Goal: Information Seeking & Learning: Learn about a topic

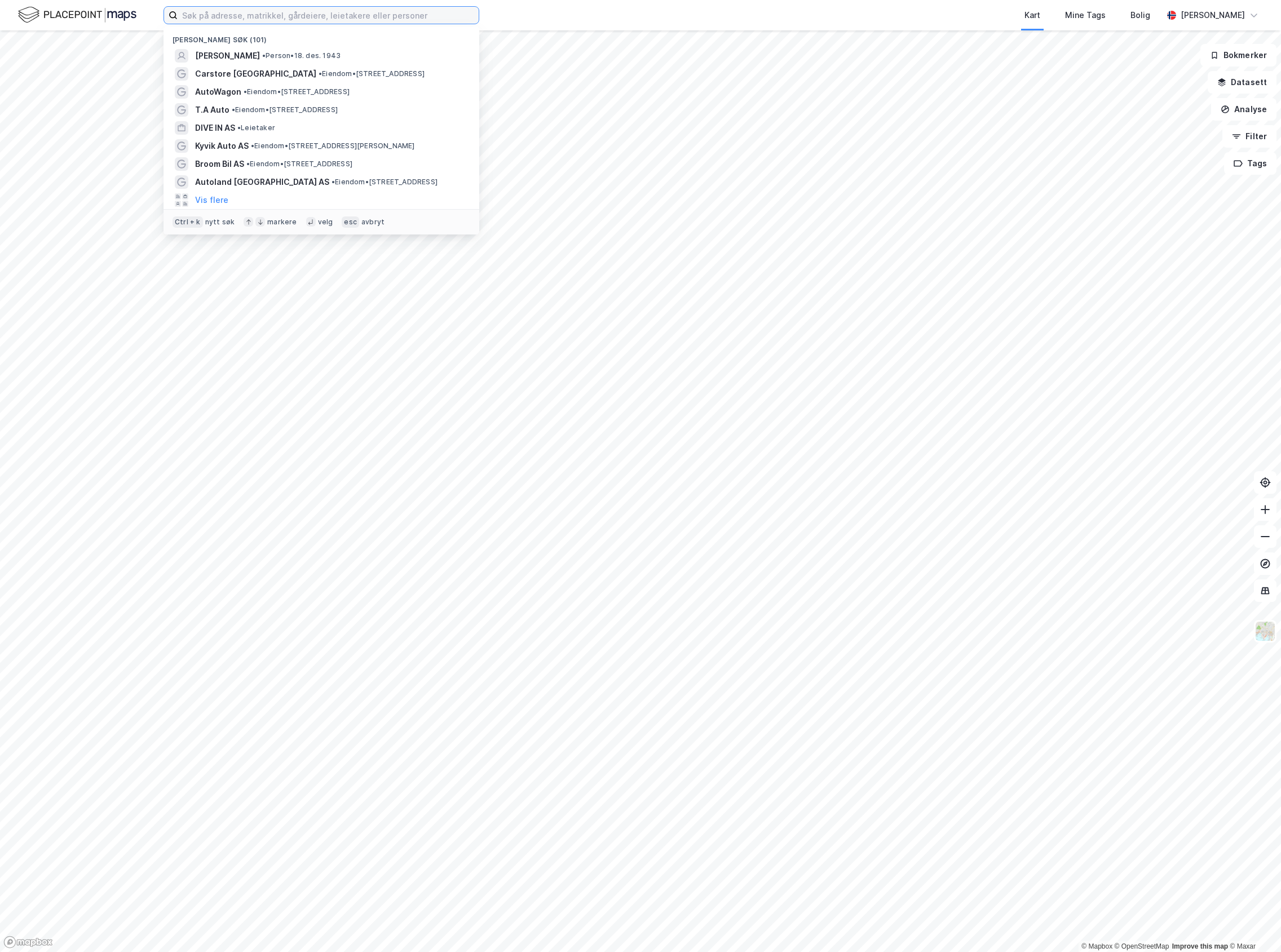
click at [445, 16] on input at bounding box center [328, 15] width 301 height 17
type input "motrum"
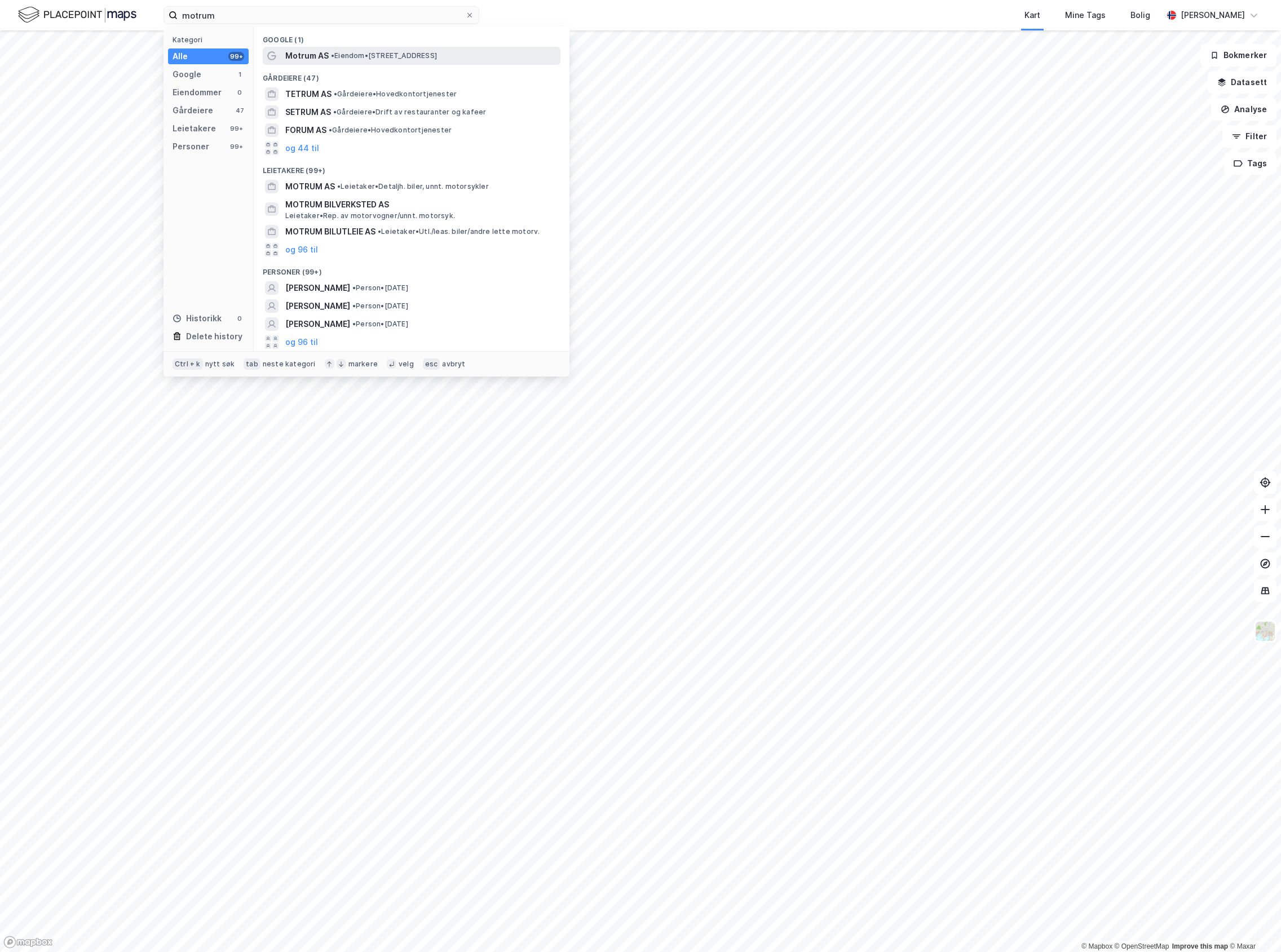
click at [379, 54] on span "• Eiendom • [STREET_ADDRESS]" at bounding box center [384, 56] width 106 height 9
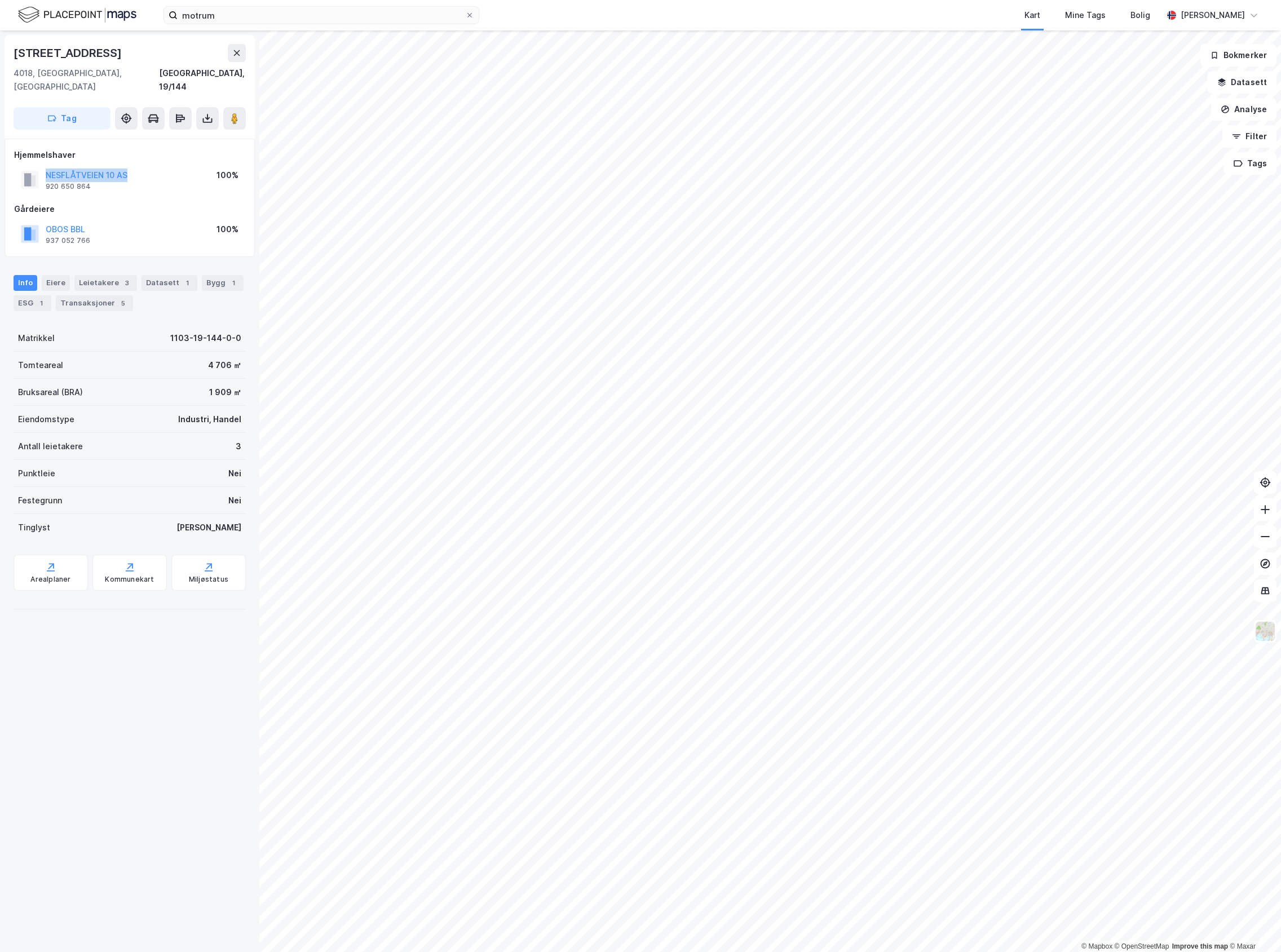
drag, startPoint x: 140, startPoint y: 156, endPoint x: 34, endPoint y: 170, distance: 106.9
click at [34, 170] on div "NESFLÅTVEIEN 10 AS 920 650 864 100%" at bounding box center [129, 179] width 231 height 27
click at [233, 59] on button at bounding box center [236, 53] width 18 height 18
drag, startPoint x: 92, startPoint y: 219, endPoint x: 48, endPoint y: 219, distance: 44.0
click at [48, 220] on div "OBOS BBL 937 052 766 100%" at bounding box center [129, 233] width 231 height 27
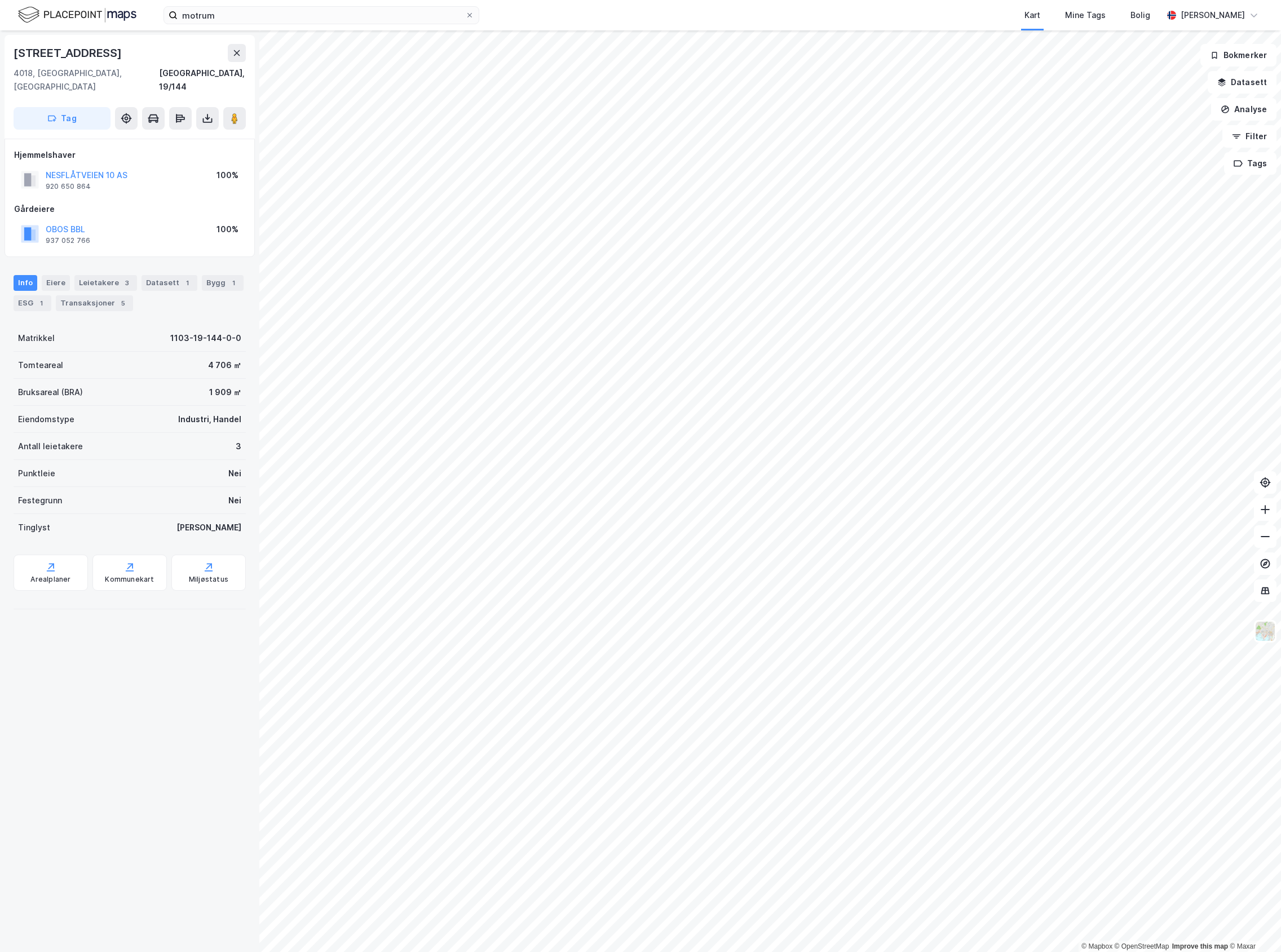
click at [32, 202] on div "Gårdeiere" at bounding box center [129, 209] width 231 height 14
click at [41, 148] on div "Hjemmelshaver" at bounding box center [129, 154] width 231 height 14
drag, startPoint x: 100, startPoint y: 50, endPoint x: -22, endPoint y: 77, distance: 125.0
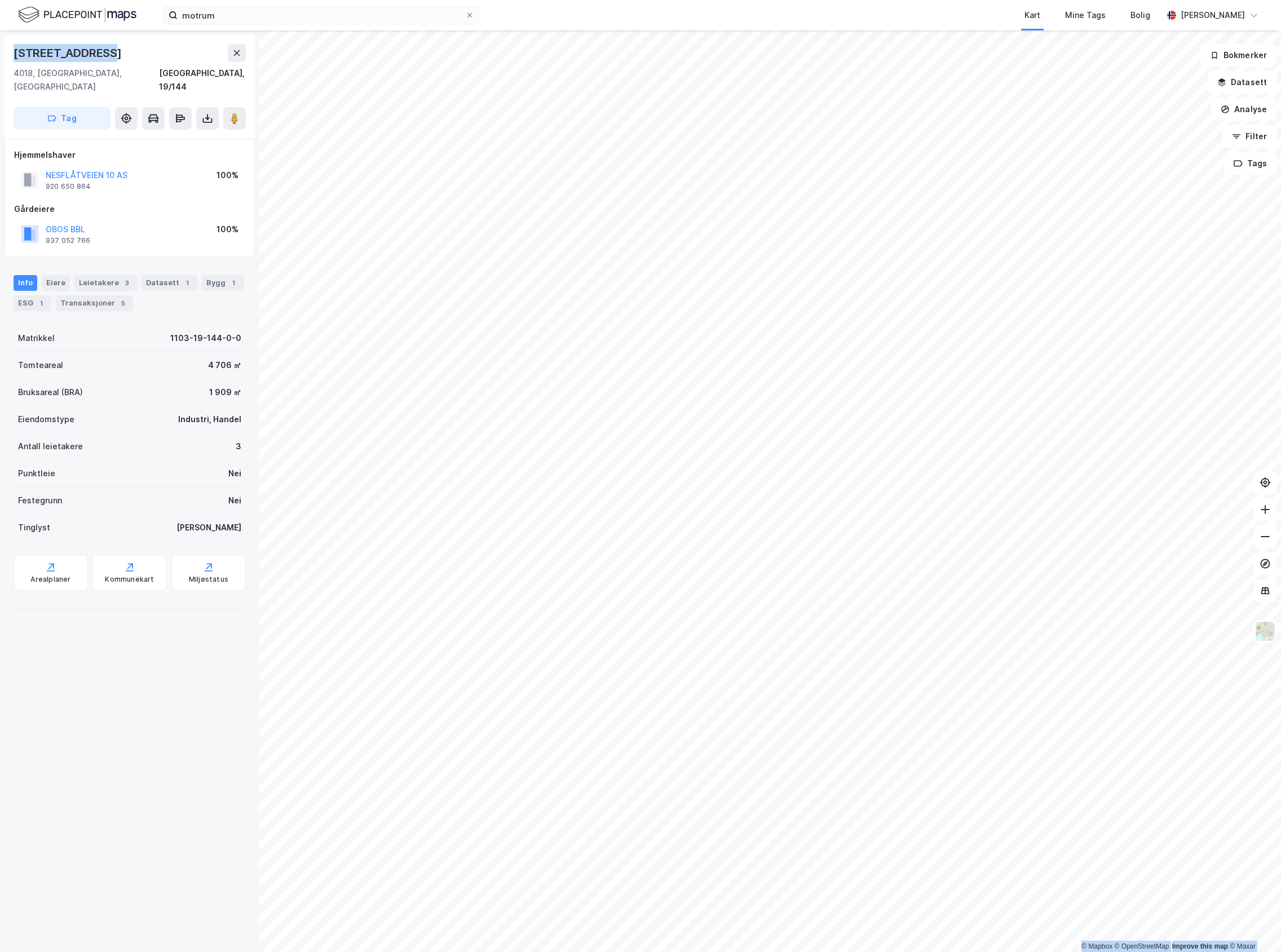
click at [0, 77] on html "motrum Kart Mine Tags [PERSON_NAME] © Mapbox © OpenStreetMap Improve this map ©…" at bounding box center [640, 476] width 1281 height 952
drag, startPoint x: 130, startPoint y: 65, endPoint x: 5, endPoint y: 77, distance: 125.6
click at [5, 77] on div "[STREET_ADDRESS] Tag" at bounding box center [129, 86] width 250 height 104
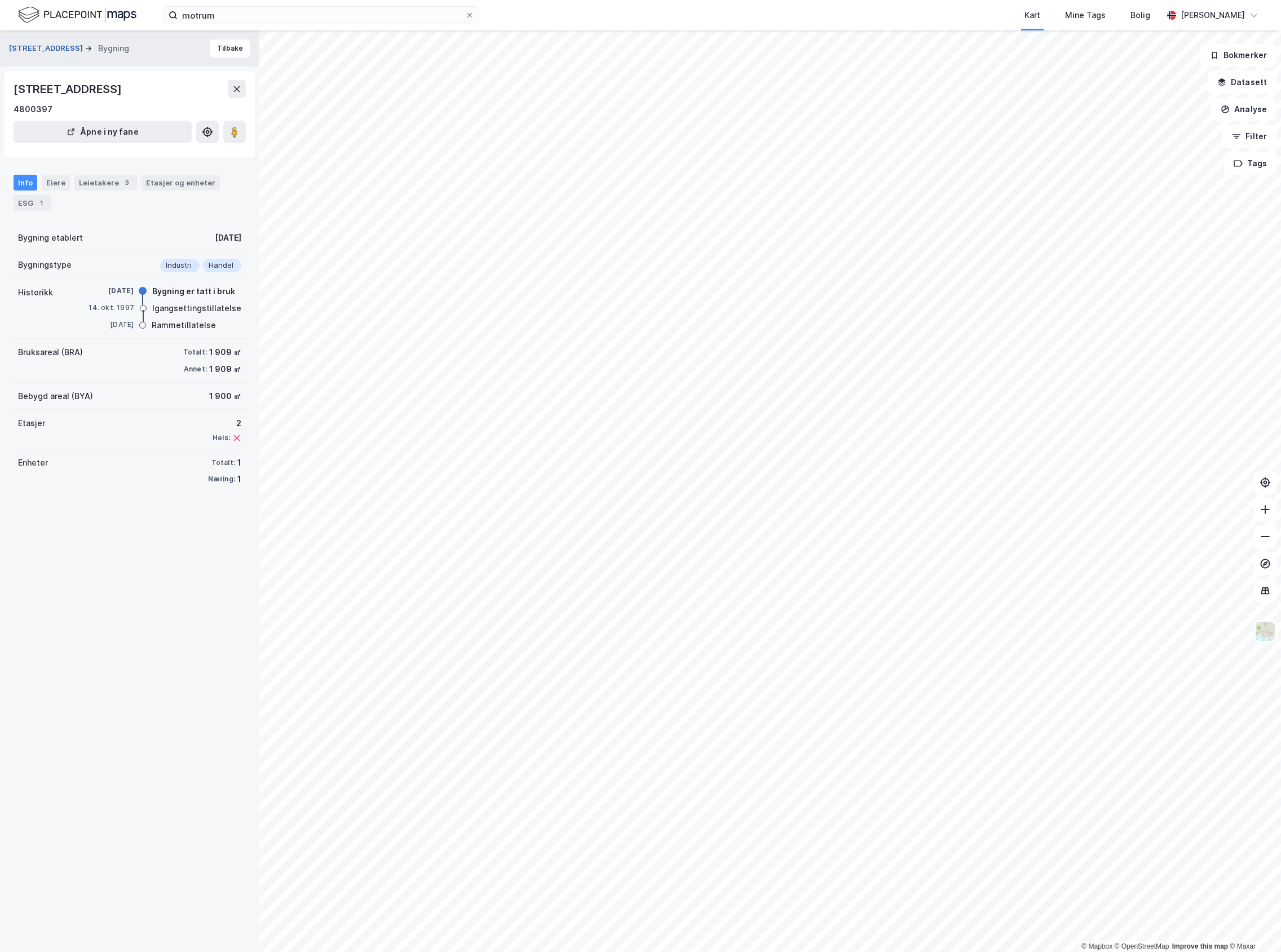
click at [34, 44] on button "[STREET_ADDRESS]" at bounding box center [46, 49] width 76 height 12
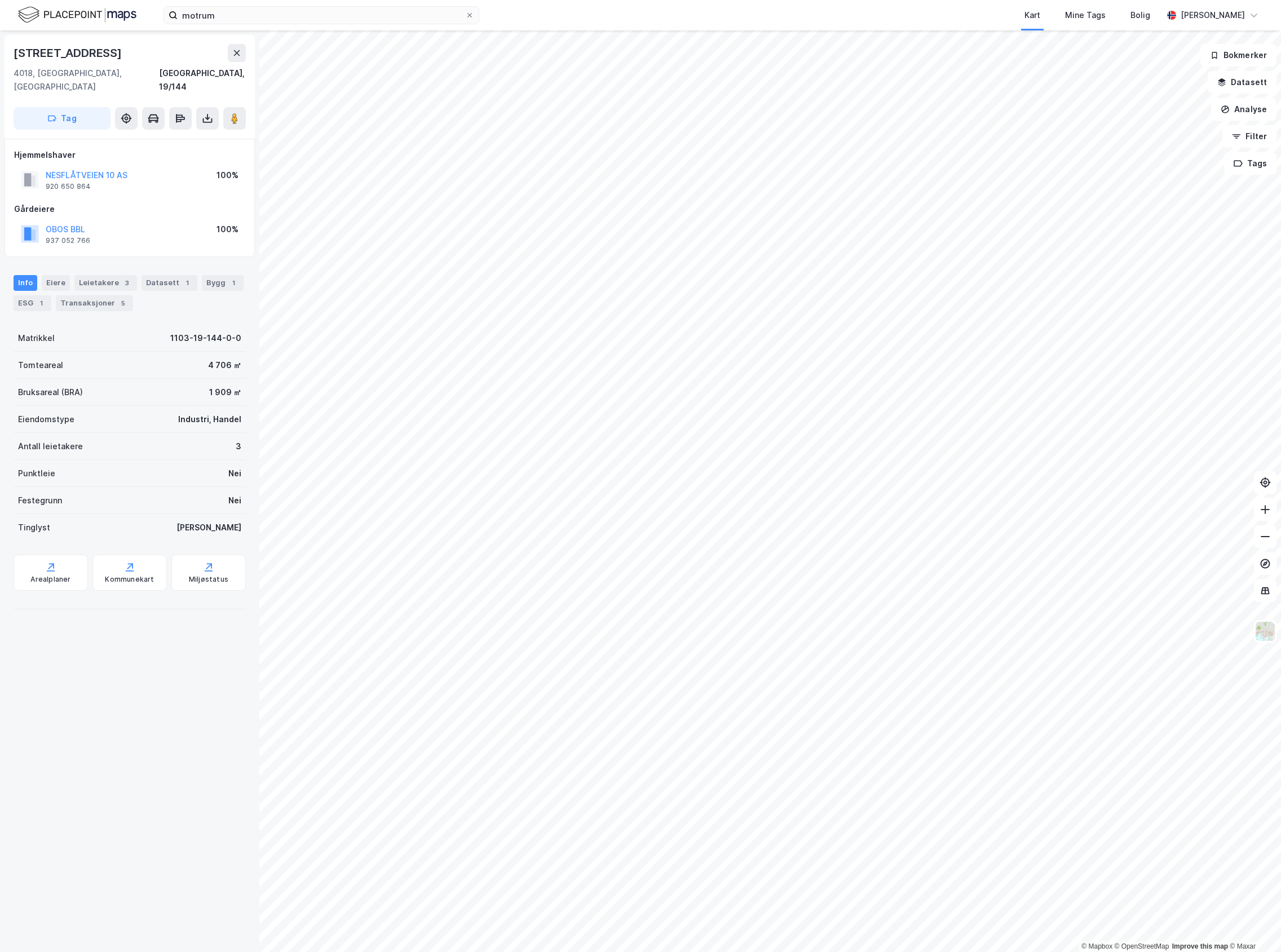
click at [88, 310] on div "Info Eiere Leietakere 3 Datasett 1 Bygg 1 ESG 1 Transaksjoner 5 Matrikkel 1103-…" at bounding box center [130, 438] width 232 height 352
drag, startPoint x: 100, startPoint y: 287, endPoint x: 107, endPoint y: 293, distance: 9.2
click at [102, 295] on div "Transaksjoner 5" at bounding box center [94, 303] width 77 height 16
